Goal: Contribute content: Add original content to the website for others to see

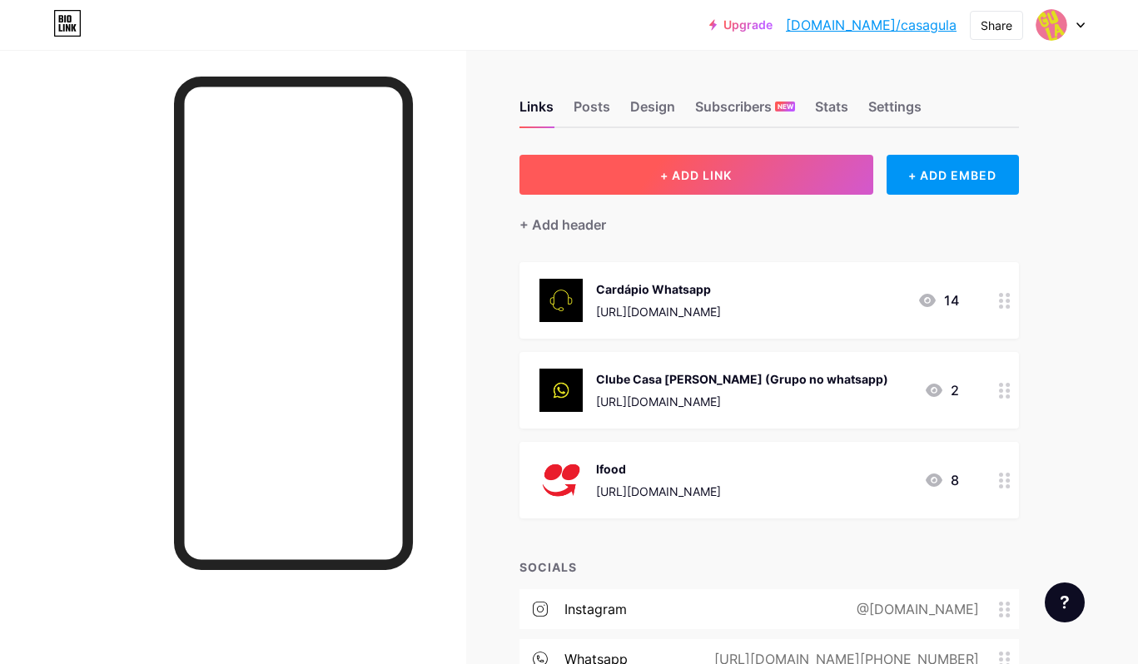
click at [812, 173] on button "+ ADD LINK" at bounding box center [696, 175] width 354 height 40
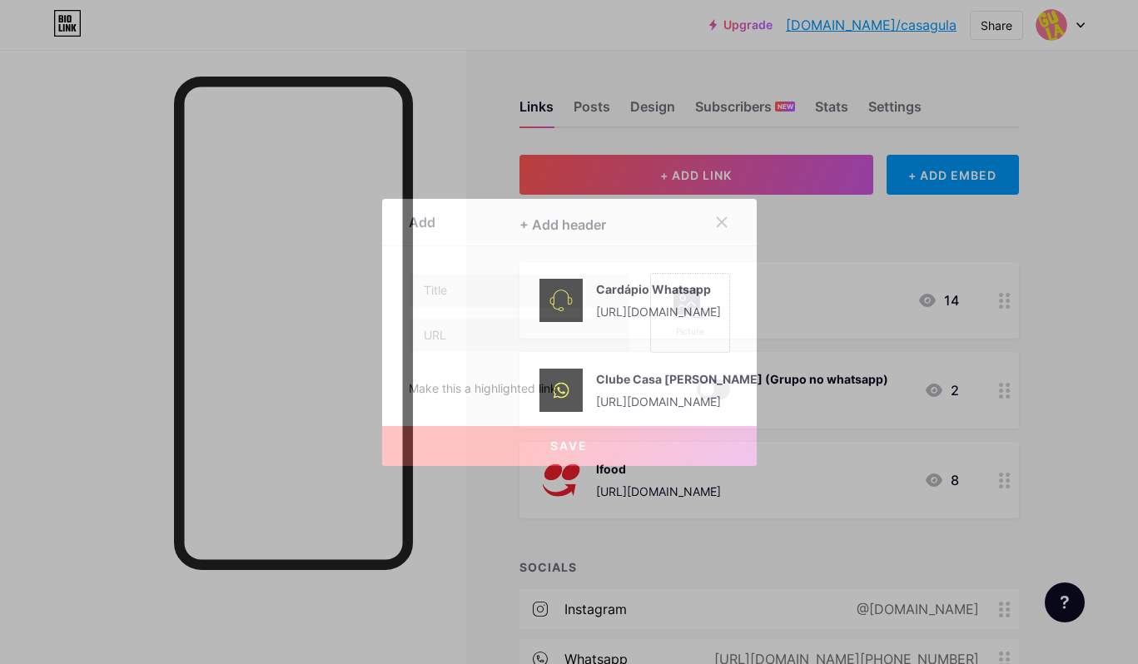
click at [693, 321] on div "Picture" at bounding box center [689, 313] width 33 height 50
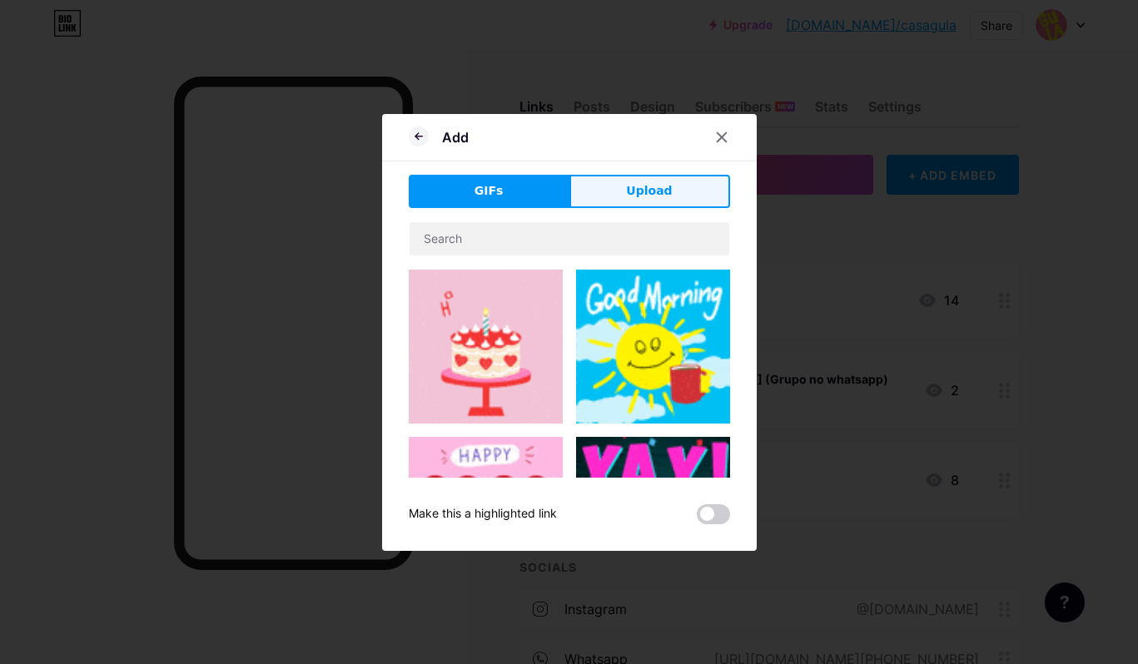
click at [659, 204] on button "Upload" at bounding box center [649, 191] width 161 height 33
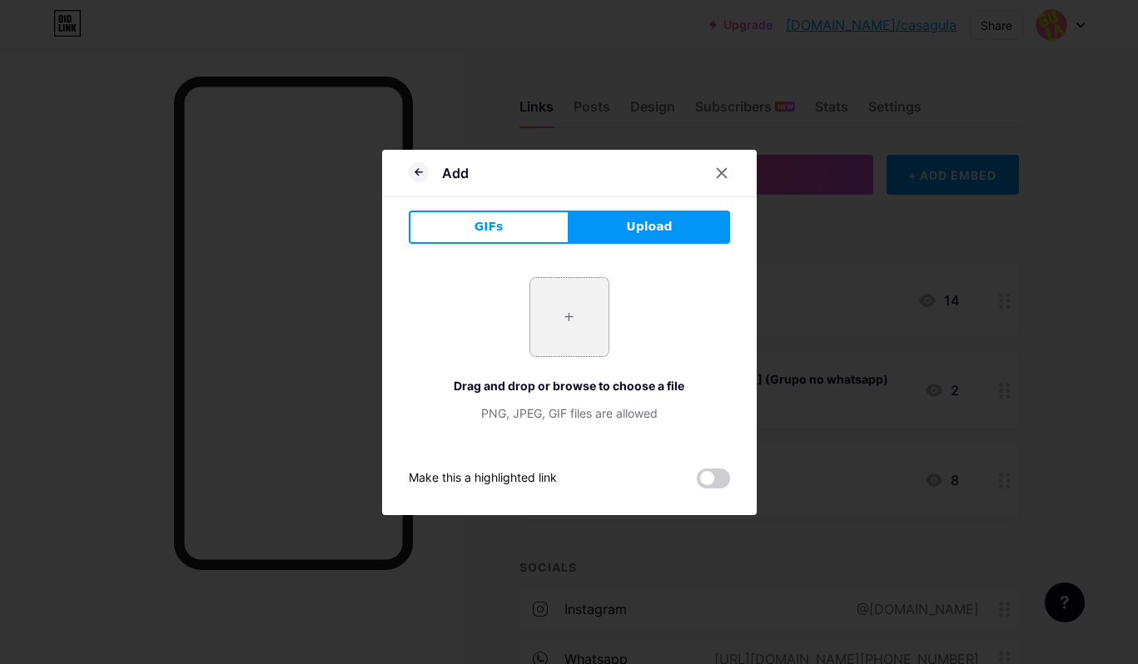
click at [577, 316] on input "file" at bounding box center [569, 317] width 78 height 78
type input "C:\fakepath\Destaques-Spotify.jpg"
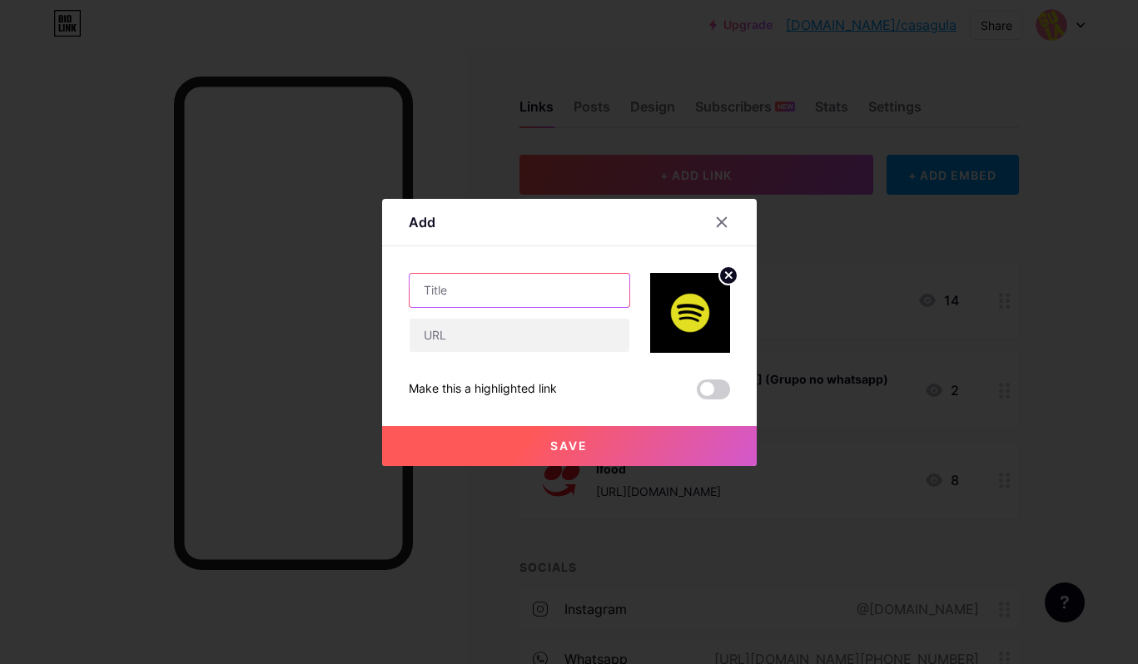
click at [581, 297] on input "text" at bounding box center [520, 290] width 220 height 33
type input "Nossa Playlist"
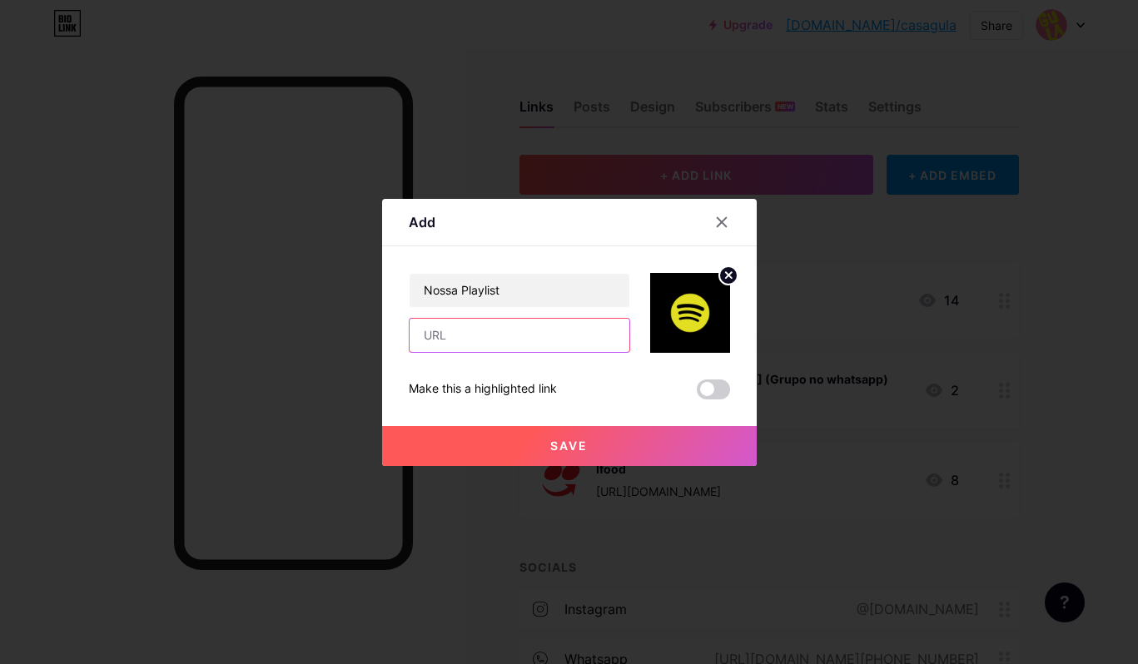
paste input "[URL][DOMAIN_NAME]"
type input "[URL][DOMAIN_NAME]"
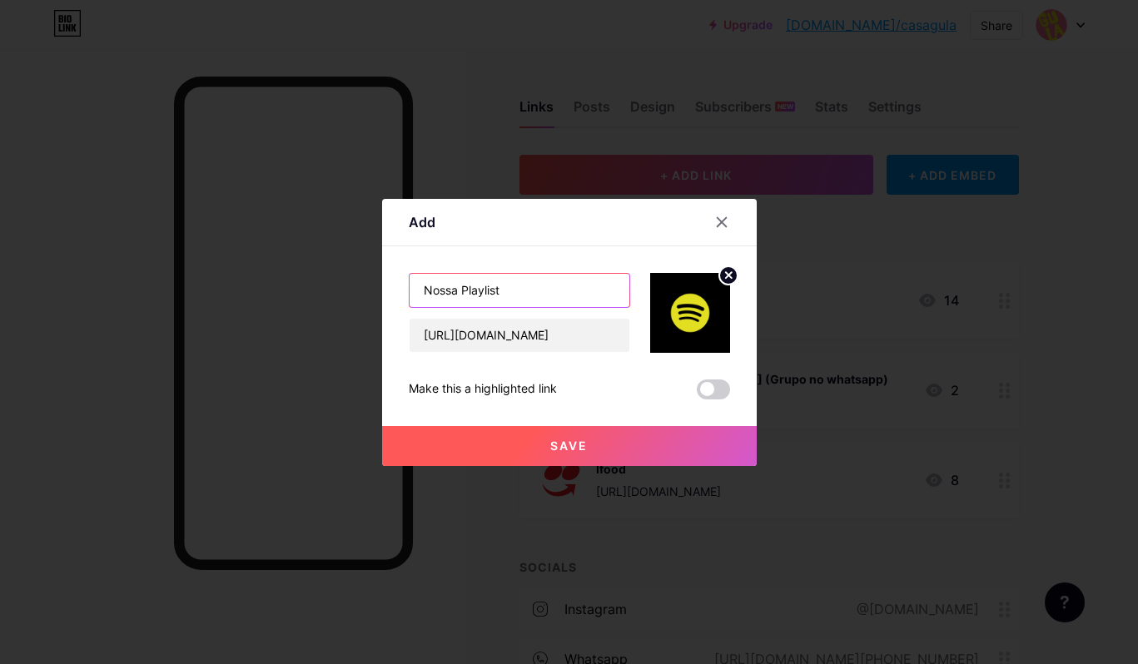
click at [560, 291] on input "Nossa Playlist" at bounding box center [520, 290] width 220 height 33
click at [574, 448] on span "Save" at bounding box center [568, 446] width 37 height 14
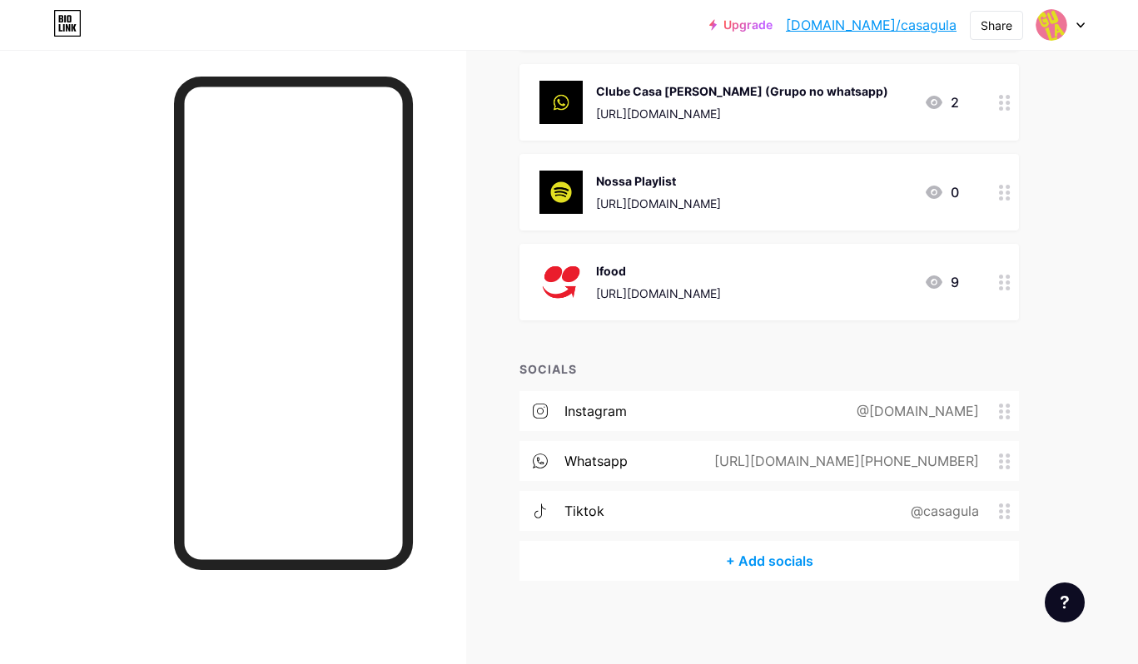
scroll to position [287, 0]
click at [762, 562] on div "+ Add socials" at bounding box center [768, 562] width 499 height 40
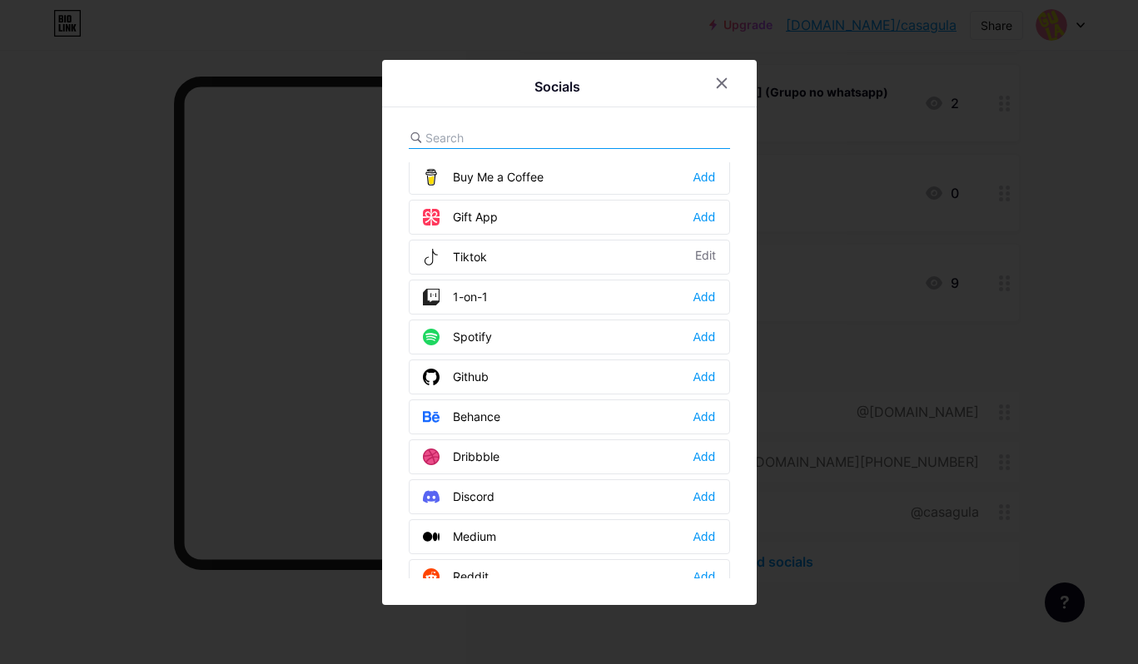
scroll to position [205, 0]
click at [705, 339] on div "Add" at bounding box center [704, 334] width 22 height 17
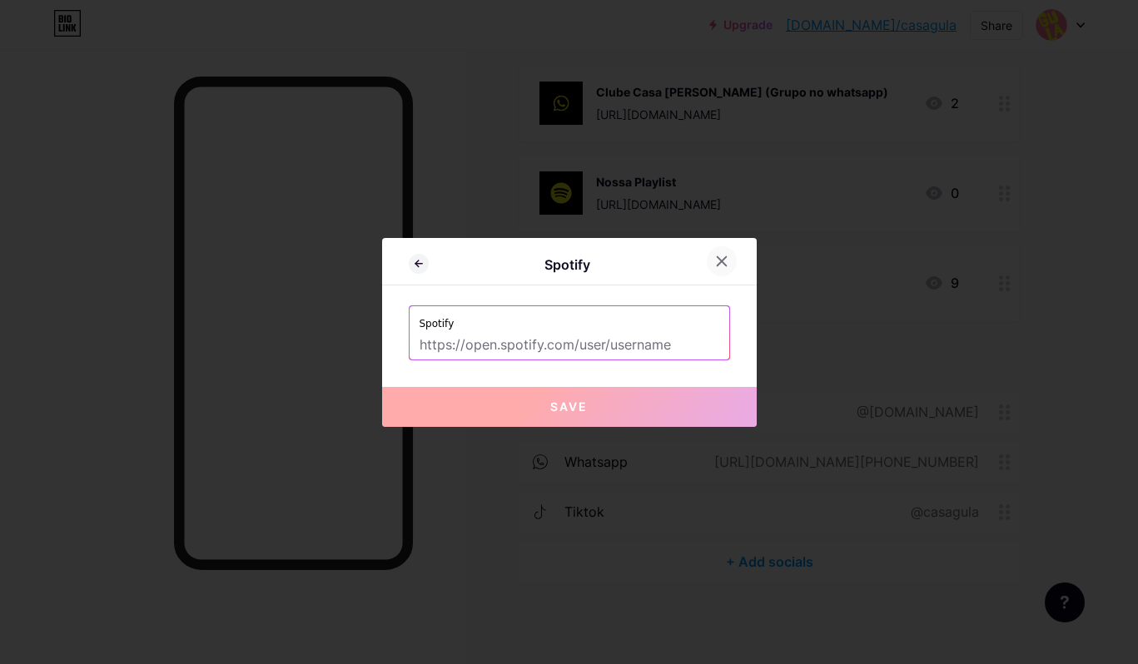
click at [717, 263] on icon at bounding box center [721, 261] width 13 height 13
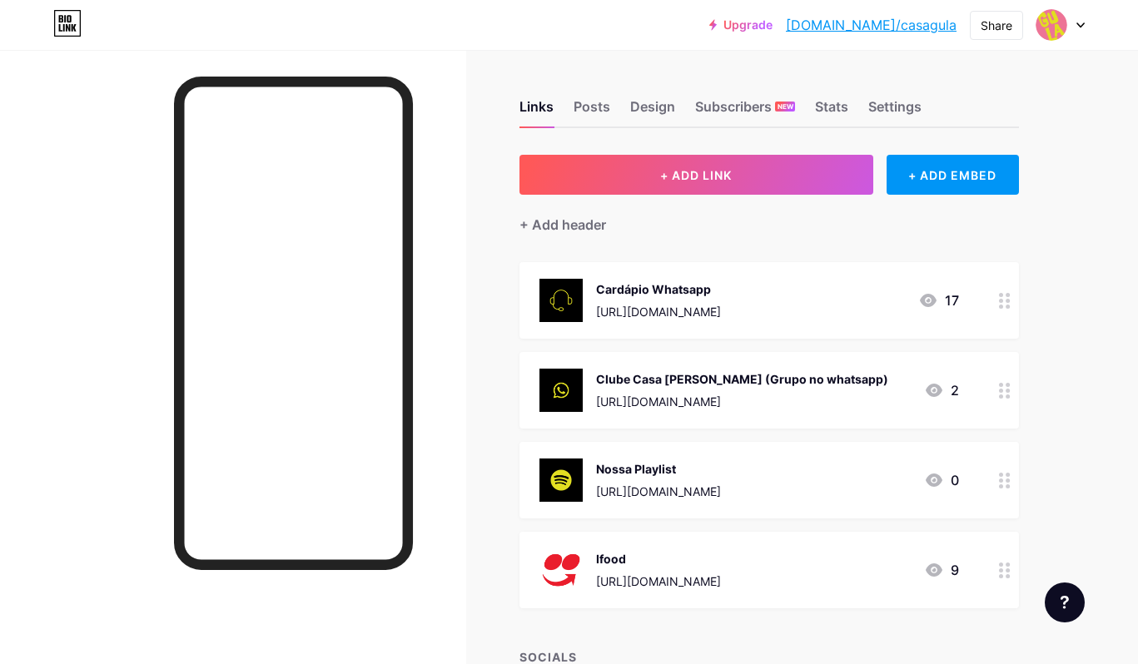
scroll to position [0, 0]
